Goal: Task Accomplishment & Management: Use online tool/utility

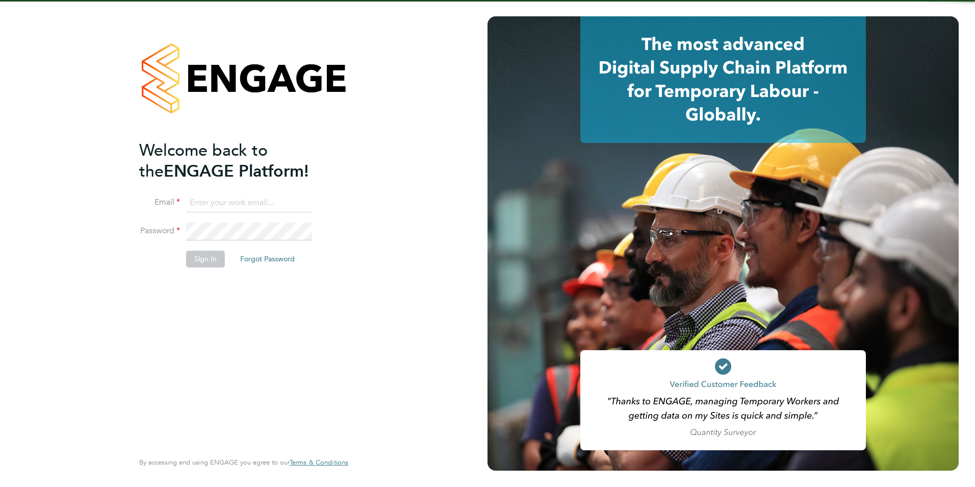
type input "[PERSON_NAME][EMAIL_ADDRESS][PERSON_NAME][DOMAIN_NAME]"
click at [205, 263] on button "Sign In" at bounding box center [205, 258] width 39 height 16
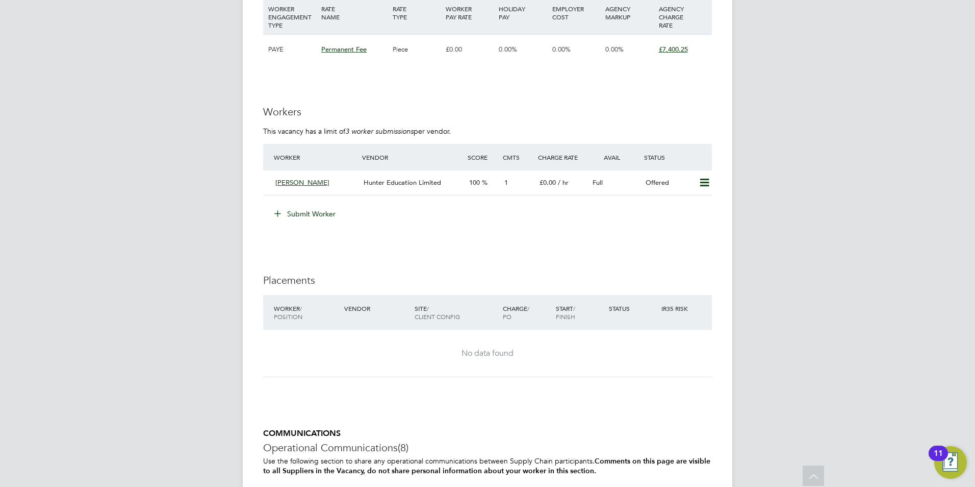
scroll to position [1766, 0]
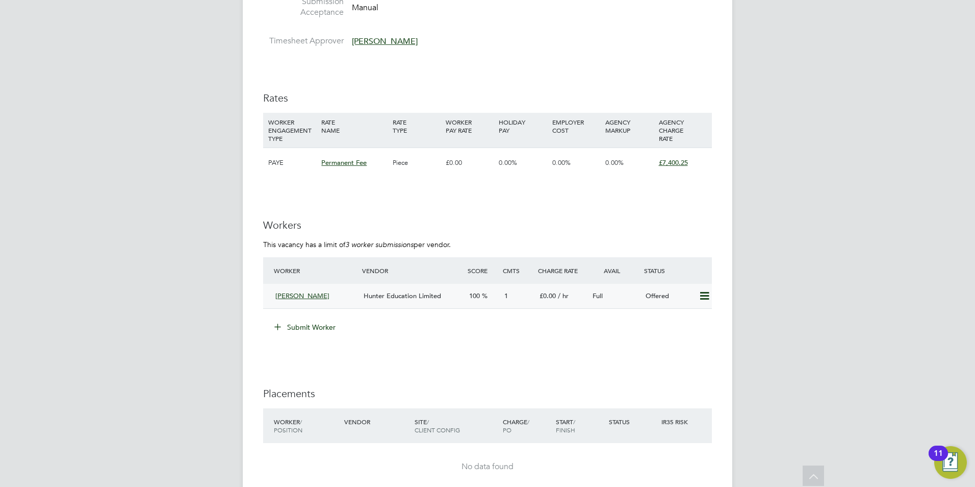
click at [706, 292] on icon at bounding box center [704, 296] width 13 height 8
click at [687, 314] on li "Confirm" at bounding box center [689, 317] width 39 height 14
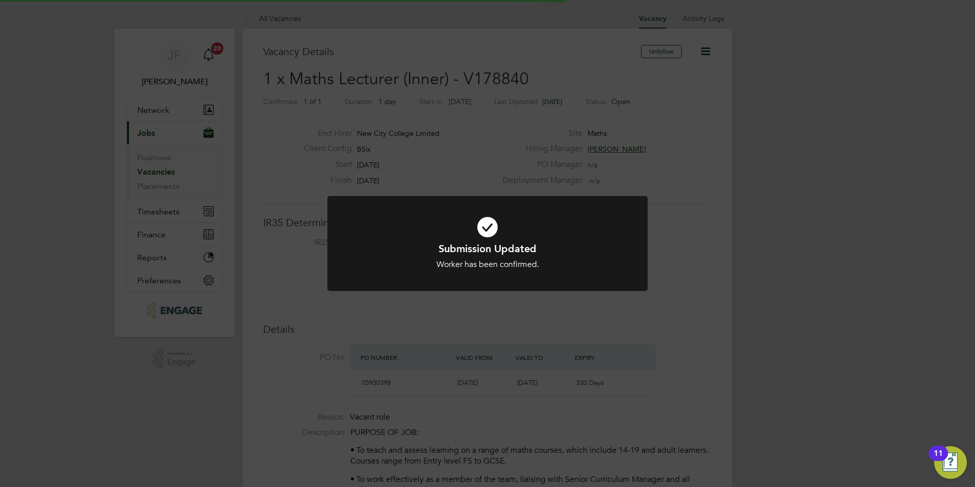
scroll to position [10, 48]
click at [658, 308] on div "Submission Updated Worker has been confirmed. Cancel Okay" at bounding box center [487, 243] width 975 height 487
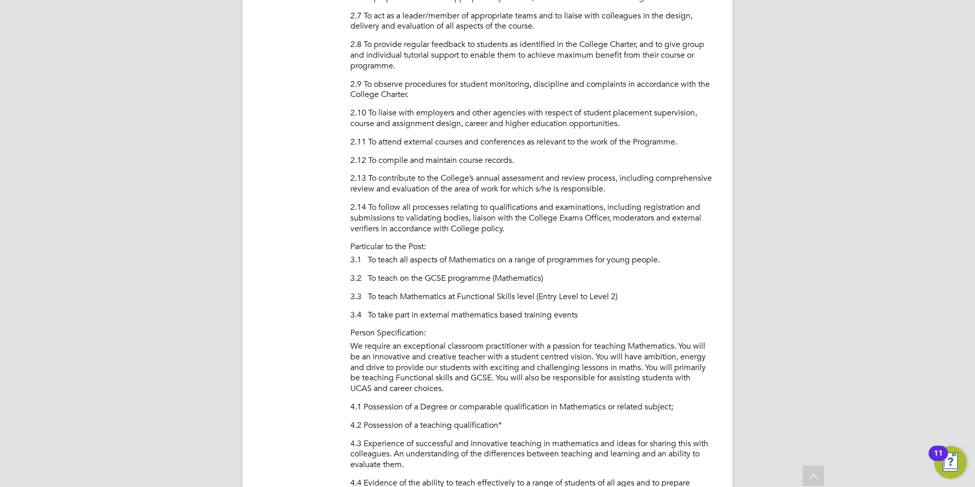
scroll to position [822, 0]
